Goal: Transaction & Acquisition: Purchase product/service

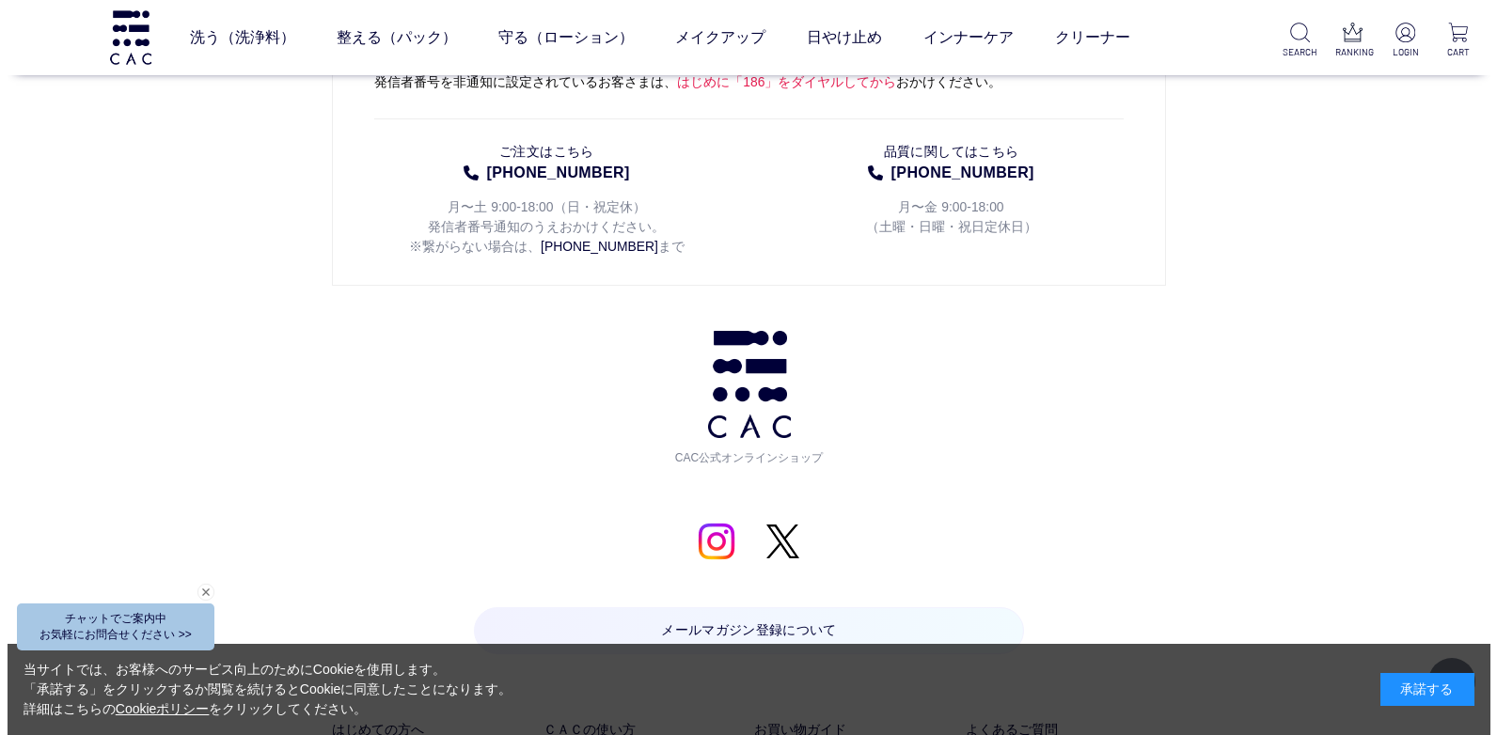
scroll to position [9341, 0]
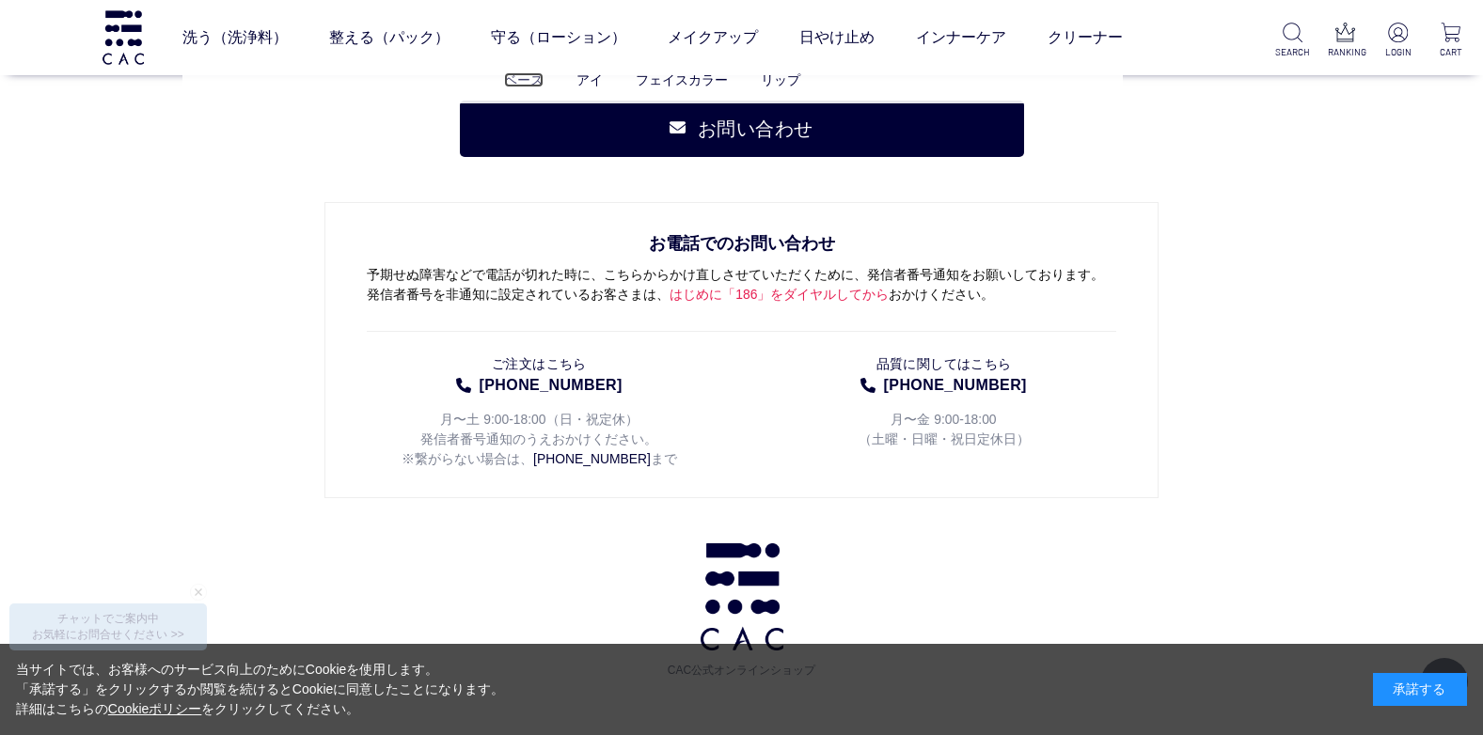
click at [525, 84] on link "ベース" at bounding box center [523, 79] width 39 height 15
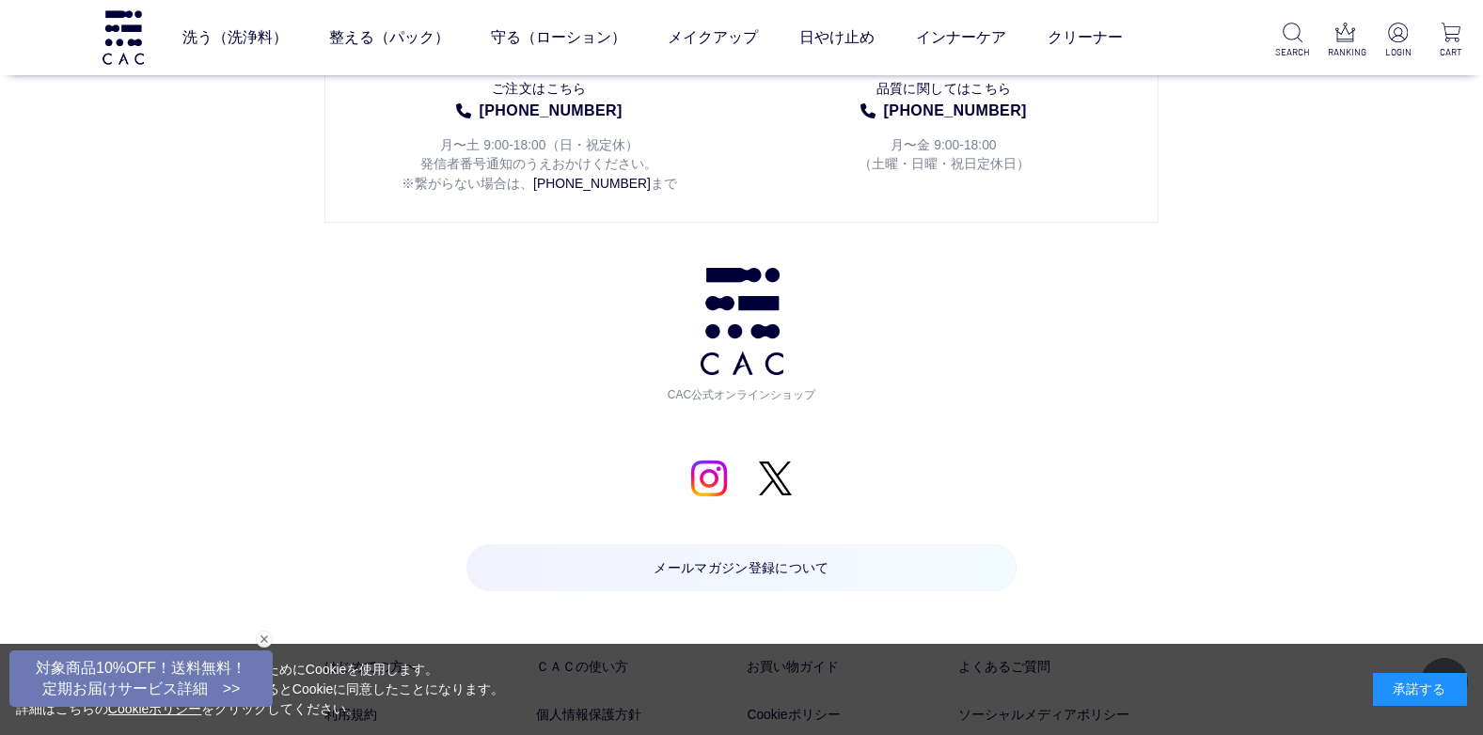
scroll to position [2812, 0]
